Goal: Find specific page/section: Find specific page/section

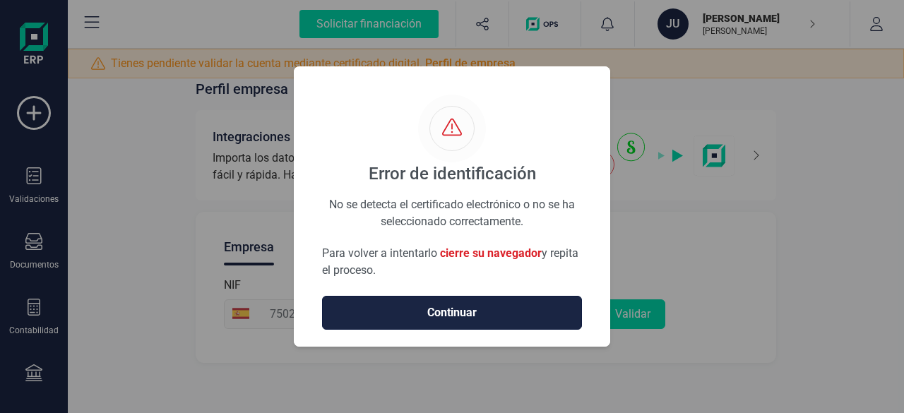
click at [559, 311] on span "Continuar" at bounding box center [452, 312] width 230 height 17
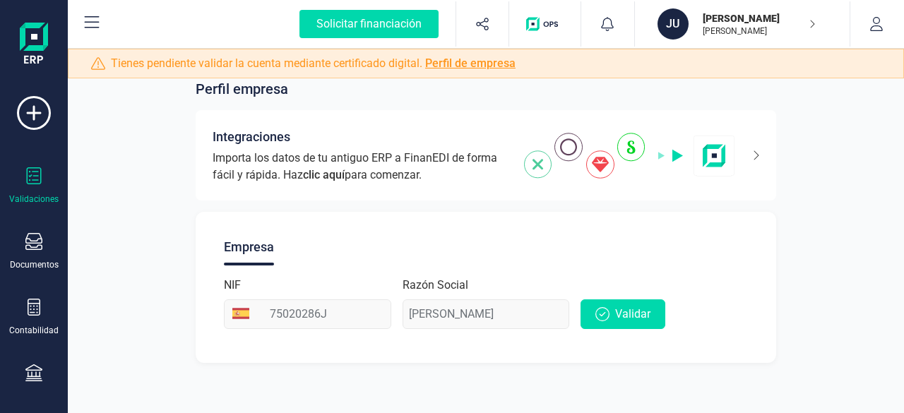
click at [31, 180] on icon at bounding box center [33, 175] width 17 height 17
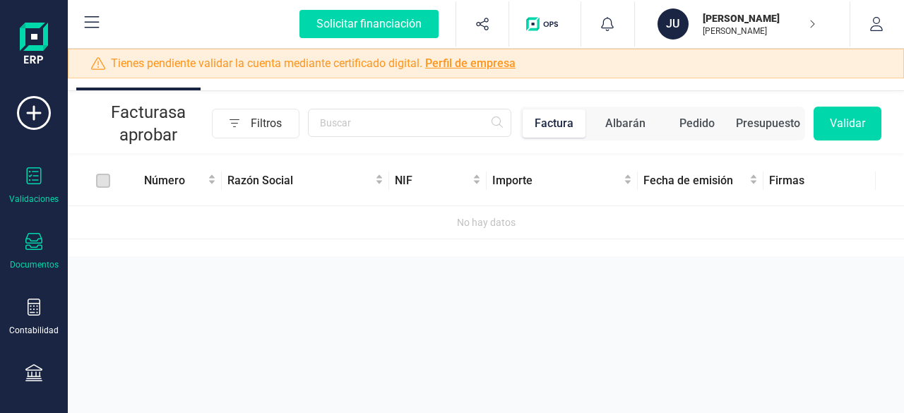
click at [34, 249] on icon at bounding box center [33, 241] width 17 height 17
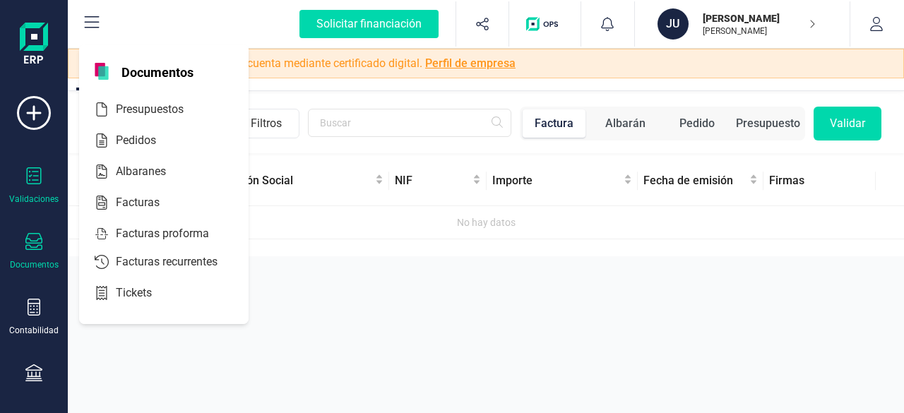
click at [123, 173] on span "Albaranes" at bounding box center [150, 171] width 81 height 17
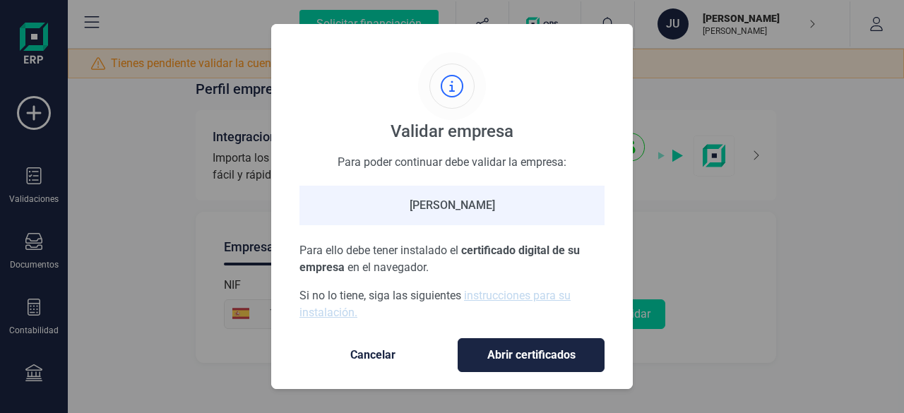
click at [375, 364] on button "Cancelar" at bounding box center [372, 355] width 147 height 34
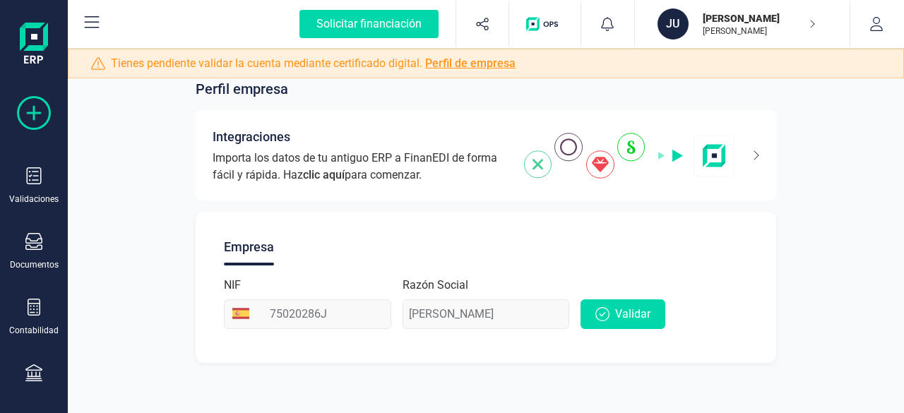
click at [45, 118] on icon at bounding box center [34, 113] width 34 height 34
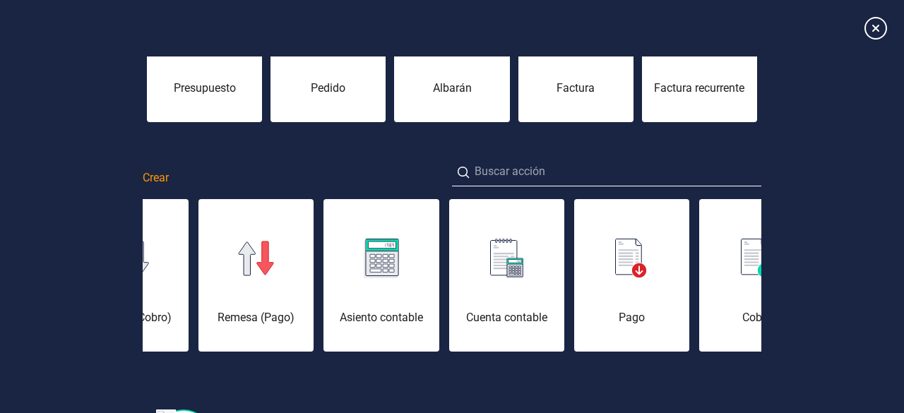
scroll to position [159, 0]
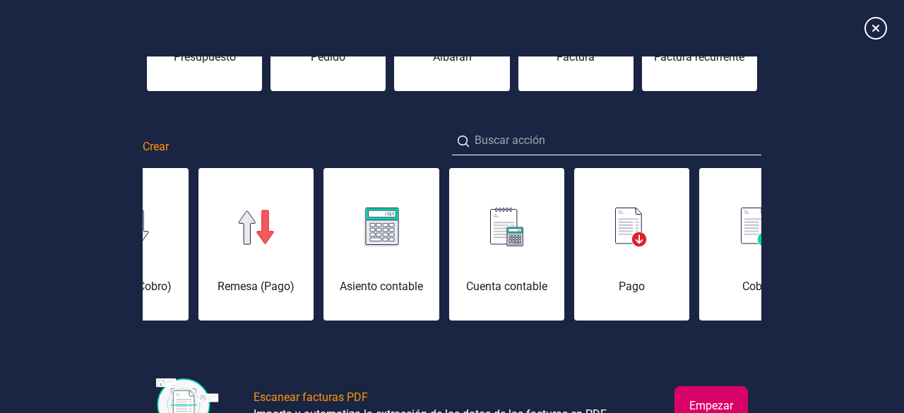
click at [825, 251] on div "Emisión de documentos Presupuesto [PERSON_NAME] Factura Factura recurrente Crea…" at bounding box center [452, 158] width 904 height 635
click at [843, 213] on div "Emisión de documentos Presupuesto [PERSON_NAME] Factura Factura recurrente Crea…" at bounding box center [452, 158] width 904 height 635
click at [287, 271] on div "Remesa (Pago)" at bounding box center [255, 252] width 115 height 85
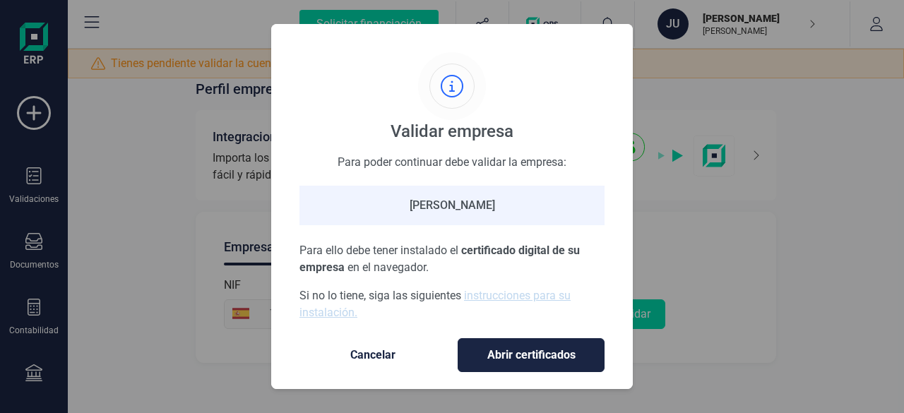
click at [374, 360] on span "Cancelar" at bounding box center [373, 355] width 119 height 17
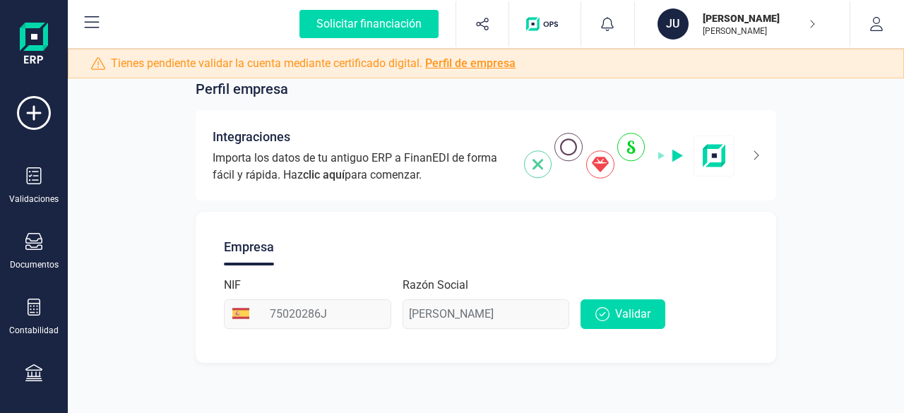
click at [88, 25] on icon at bounding box center [91, 22] width 17 height 17
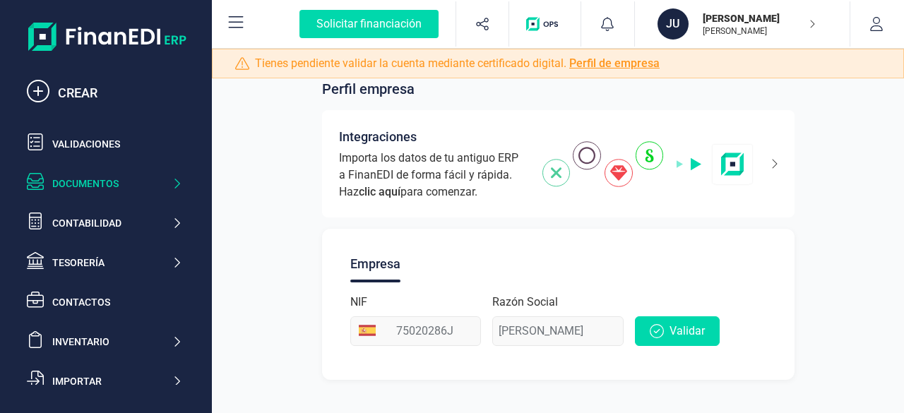
click at [78, 185] on div "Documentos" at bounding box center [111, 184] width 119 height 14
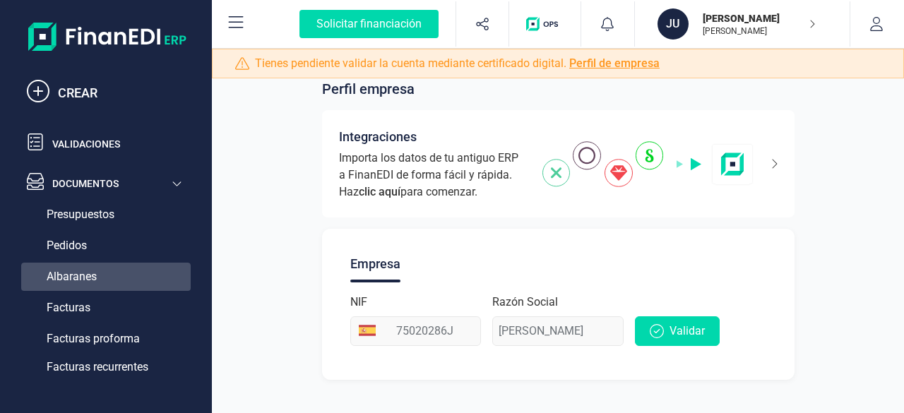
click at [65, 275] on span "Albaranes" at bounding box center [72, 276] width 50 height 17
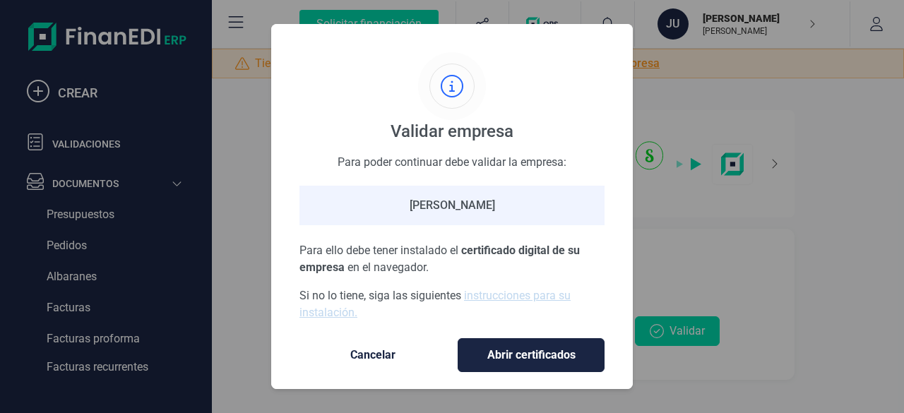
click at [387, 357] on span "Cancelar" at bounding box center [373, 355] width 119 height 17
